Goal: Task Accomplishment & Management: Complete application form

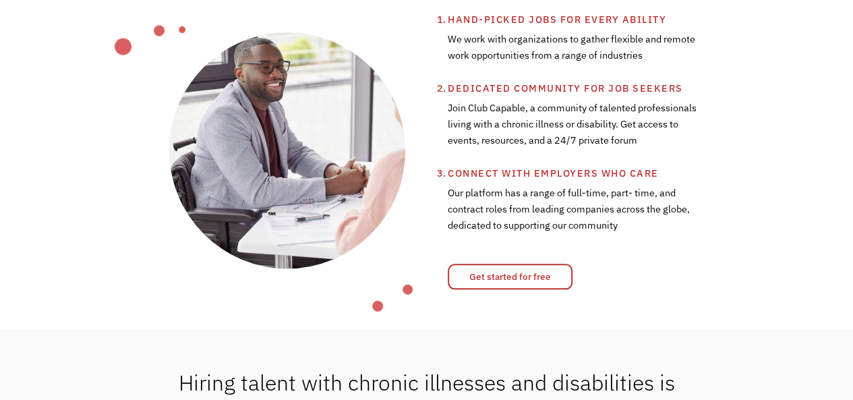
scroll to position [511, 0]
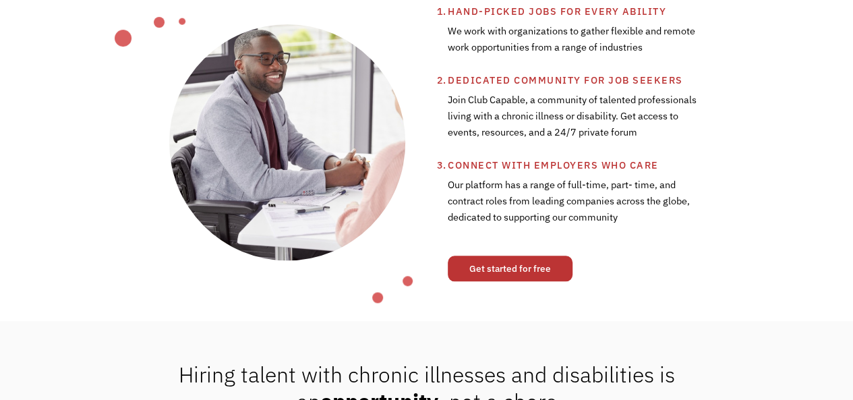
click at [533, 269] on link "Get started for free" at bounding box center [510, 269] width 125 height 26
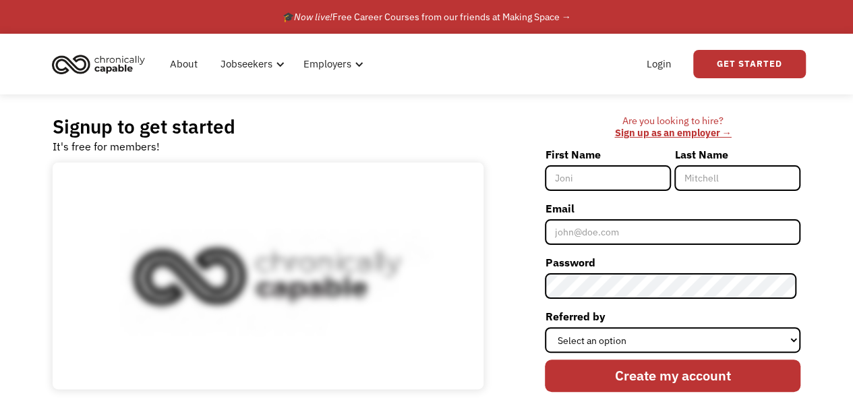
click at [605, 179] on input "First Name" at bounding box center [608, 178] width 126 height 26
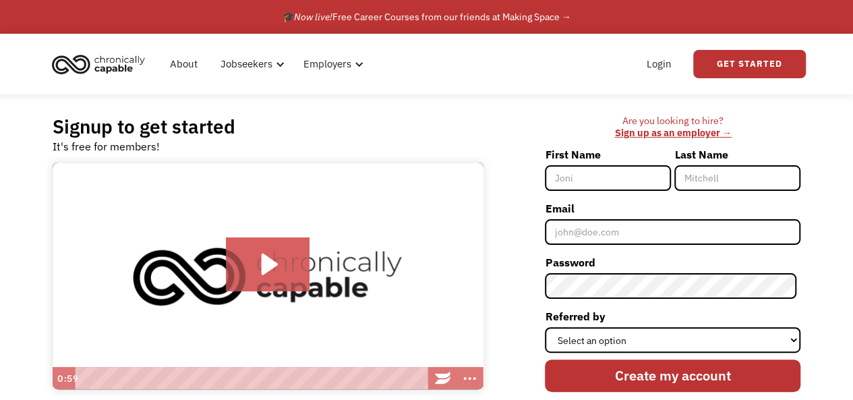
type input "Jamie"
type input "McCauley"
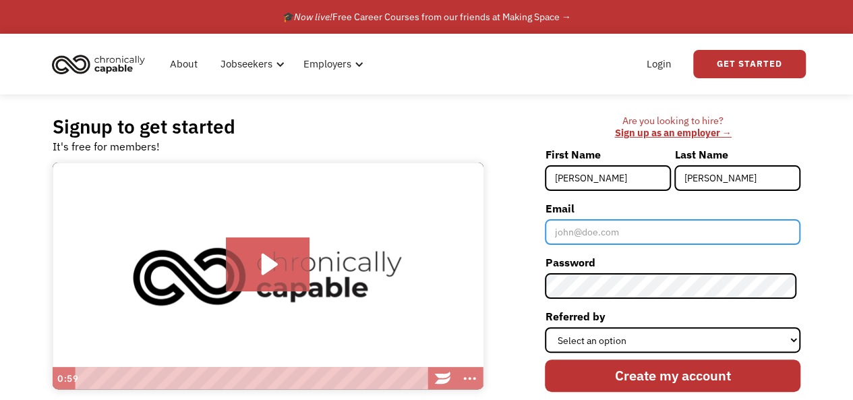
click at [694, 237] on input "Email" at bounding box center [673, 232] width 256 height 26
type input "jamienmccauley@icloud.com"
